Goal: Navigation & Orientation: Understand site structure

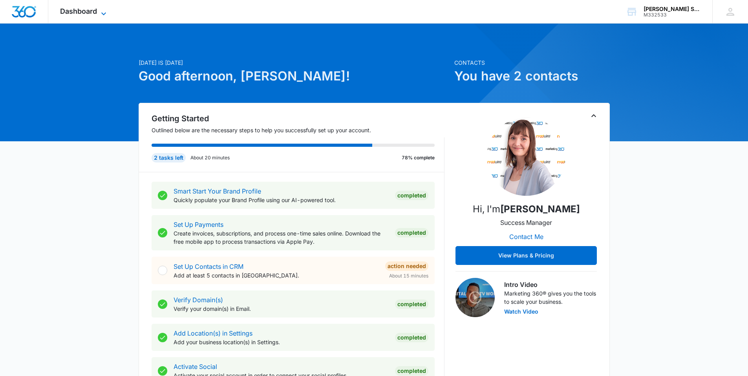
click at [83, 13] on span "Dashboard" at bounding box center [78, 11] width 37 height 8
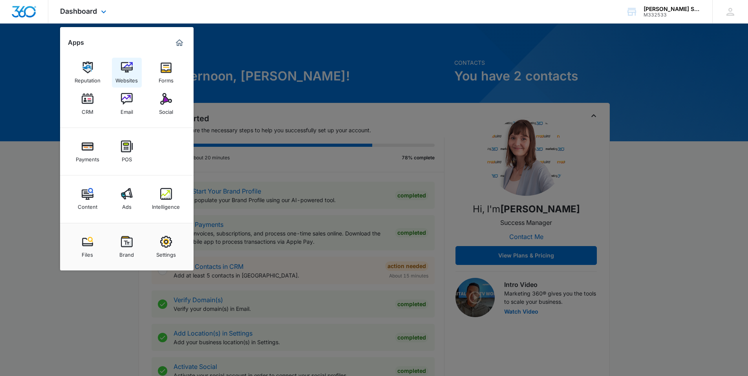
click at [130, 76] on div "Websites" at bounding box center [126, 78] width 22 height 10
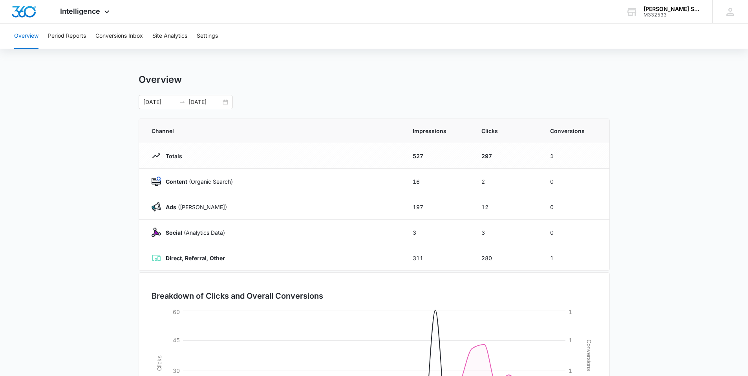
click at [97, 13] on span "Intelligence" at bounding box center [80, 11] width 40 height 8
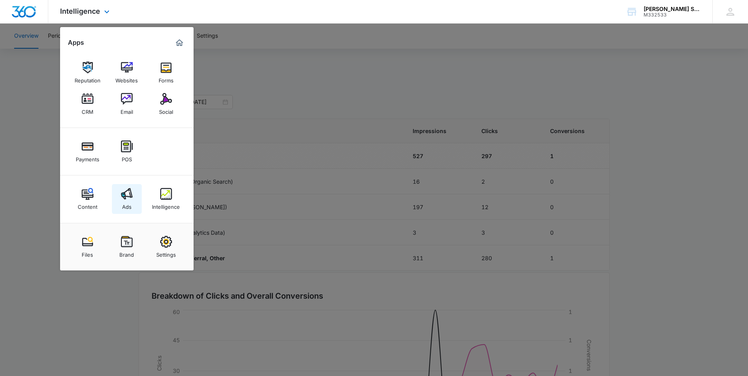
click at [130, 193] on img at bounding box center [127, 194] width 12 height 12
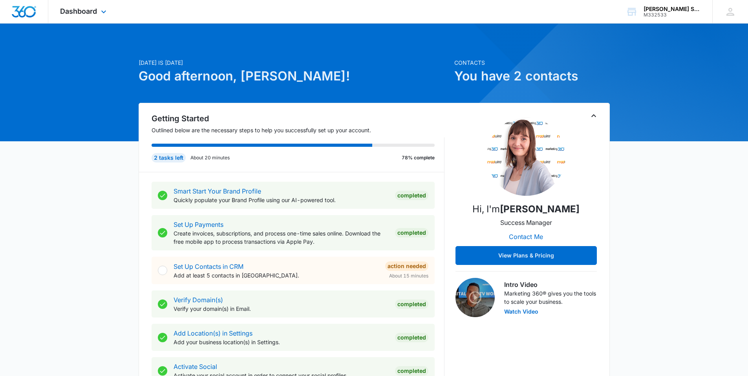
click at [72, 6] on div "Dashboard Apps Reputation Websites Forms CRM Email Social Payments POS Content …" at bounding box center [84, 11] width 72 height 23
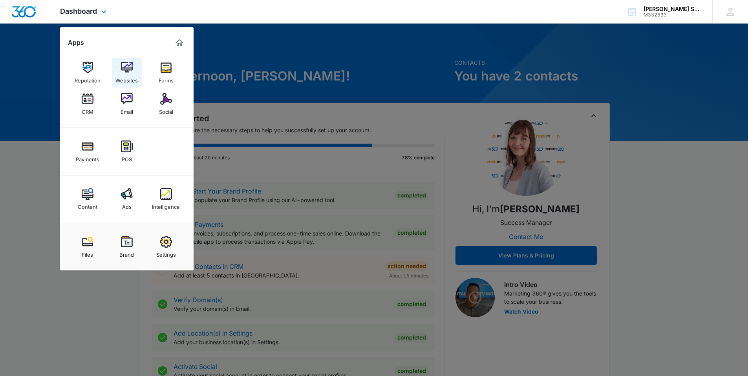
click at [130, 72] on img at bounding box center [127, 68] width 12 height 12
